Goal: Download file/media

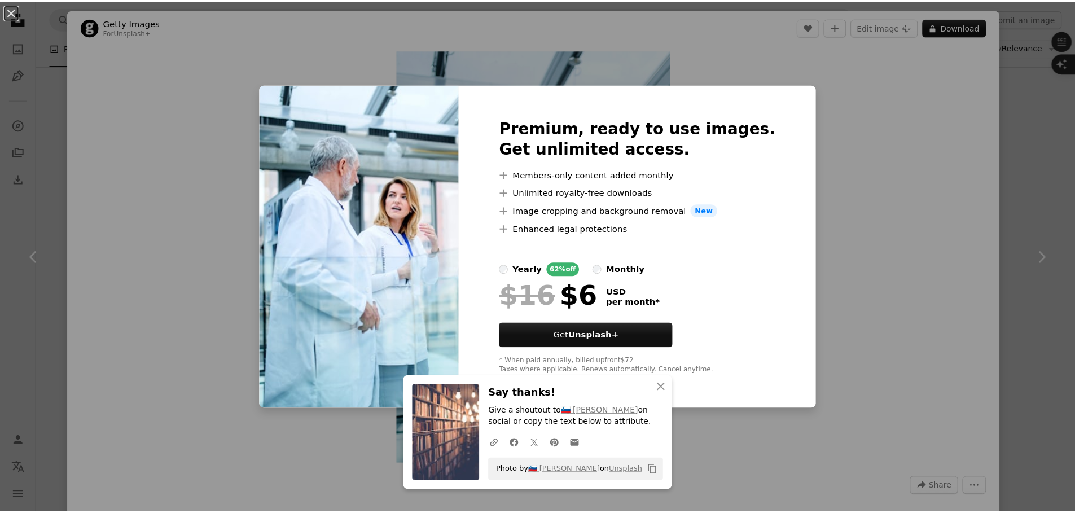
scroll to position [930, 0]
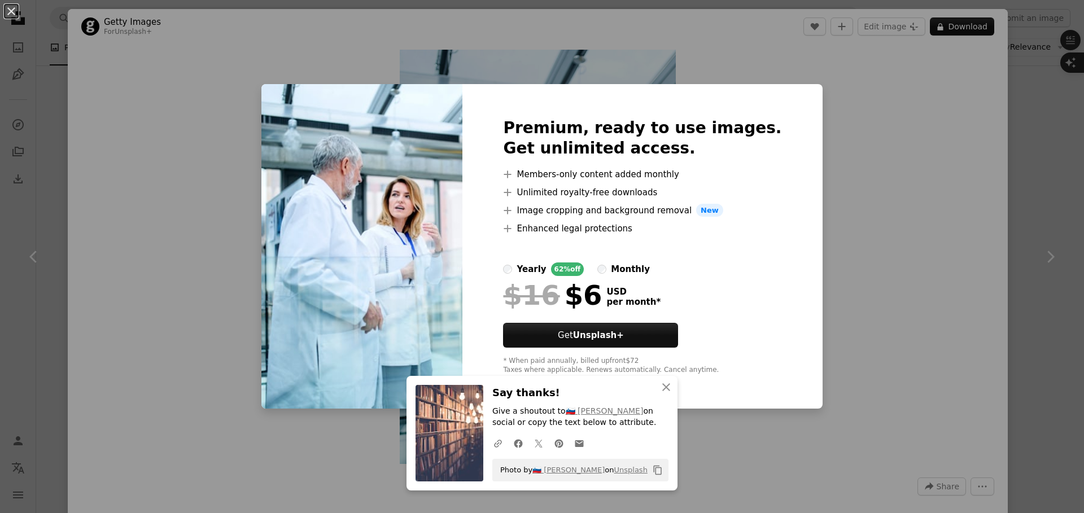
click at [927, 267] on div "An X shape Premium, ready to use images. Get unlimited access. A plus sign Memb…" at bounding box center [542, 256] width 1084 height 513
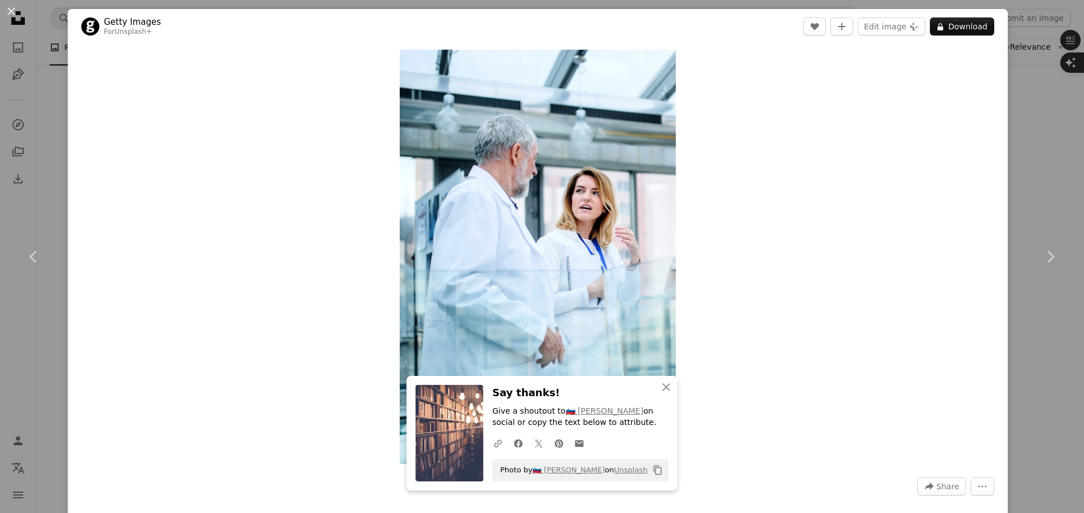
drag, startPoint x: 1034, startPoint y: 144, endPoint x: 1008, endPoint y: 148, distance: 26.2
click at [1033, 144] on div "An X shape Chevron left Chevron right Getty Images For Unsplash+ A heart A plus…" at bounding box center [542, 256] width 1084 height 513
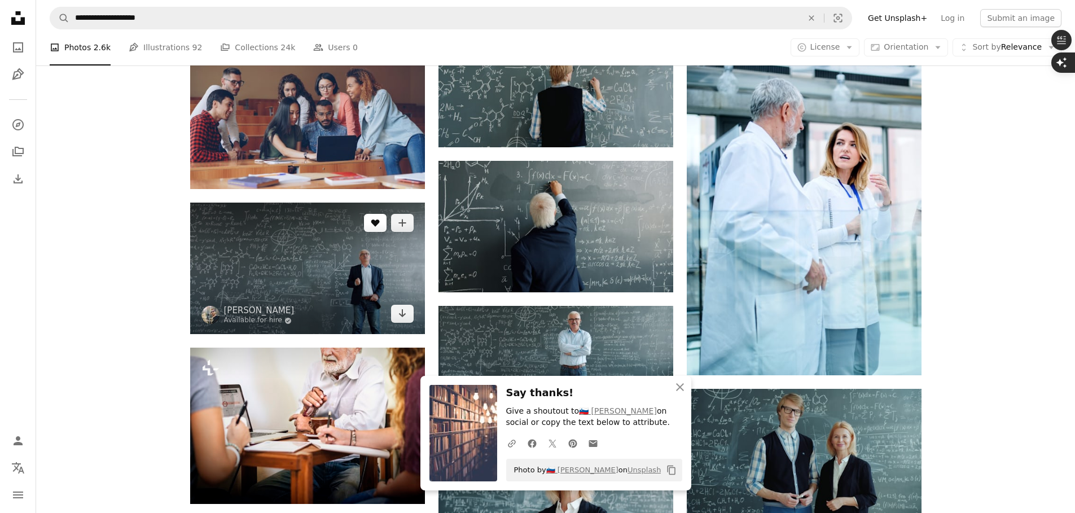
scroll to position [1066, 0]
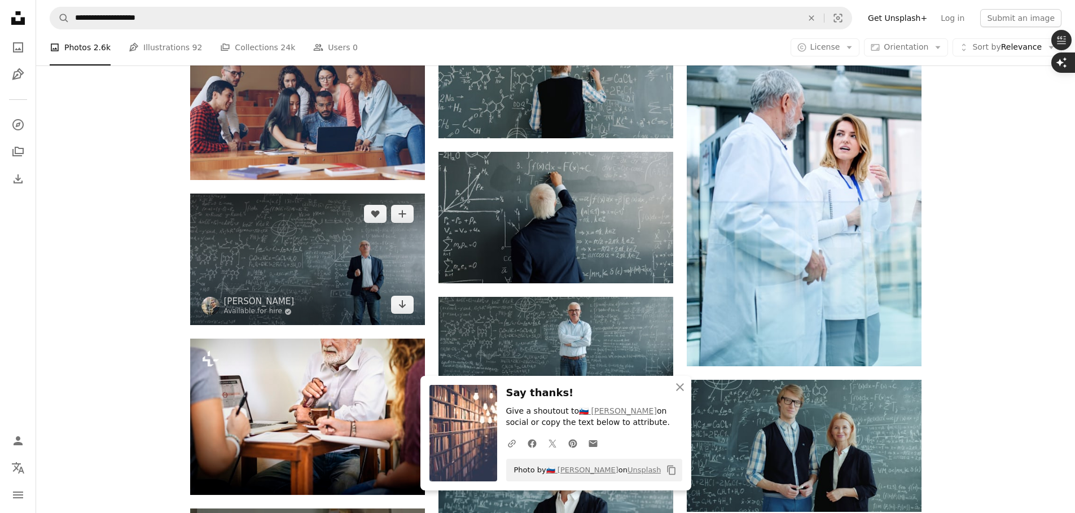
click at [347, 238] on img at bounding box center [307, 260] width 235 height 132
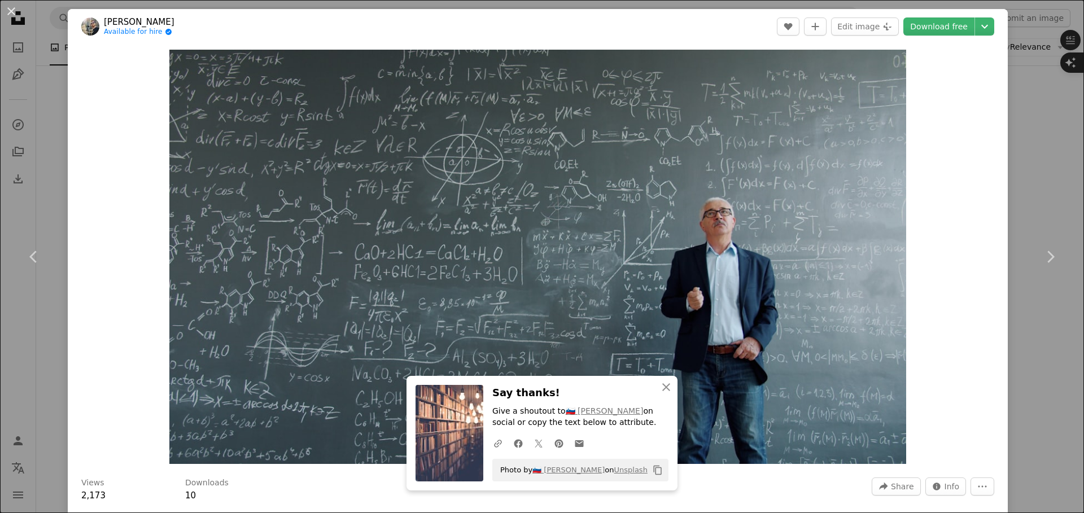
click at [1012, 127] on div "An X shape Chevron left Chevron right [PERSON_NAME] Available for hire A checkm…" at bounding box center [542, 256] width 1084 height 513
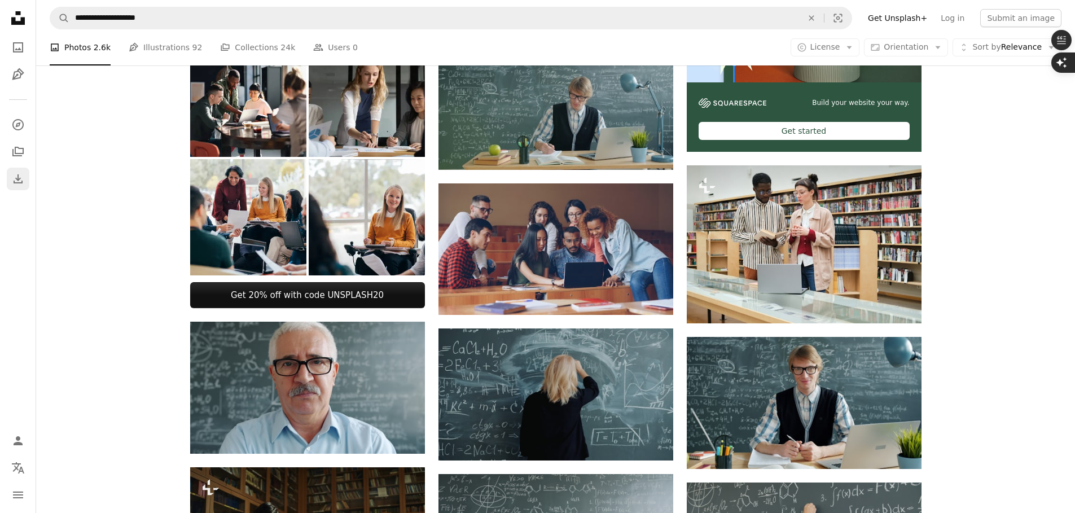
scroll to position [126, 0]
